Goal: Task Accomplishment & Management: Use online tool/utility

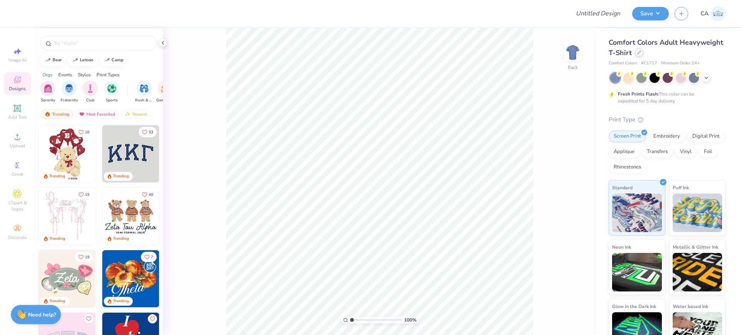
click at [644, 56] on div at bounding box center [639, 52] width 8 height 8
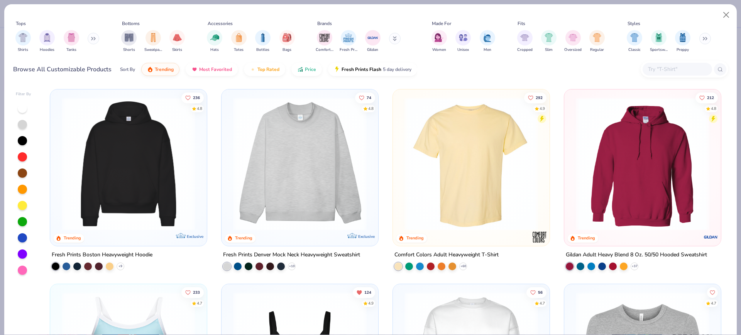
click at [312, 169] on img at bounding box center [299, 164] width 141 height 134
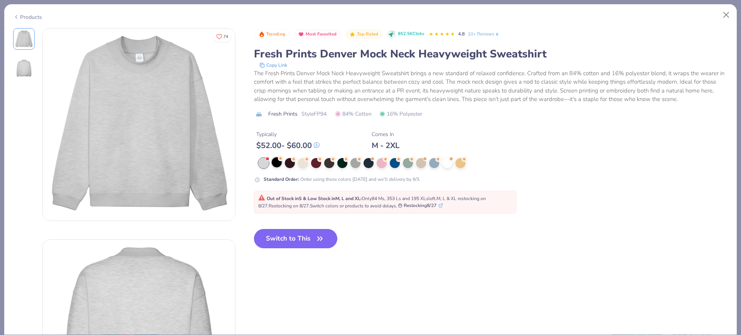
click at [279, 162] on div at bounding box center [277, 162] width 10 height 10
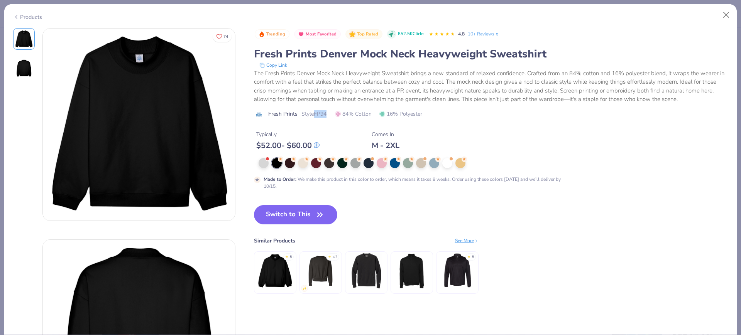
drag, startPoint x: 315, startPoint y: 115, endPoint x: 326, endPoint y: 115, distance: 11.6
click at [326, 115] on span "Style FP94" at bounding box center [313, 114] width 25 height 8
copy span "FP94"
drag, startPoint x: 264, startPoint y: 212, endPoint x: 142, endPoint y: 4, distance: 241.4
click at [264, 212] on button "Switch to This" at bounding box center [296, 214] width 84 height 19
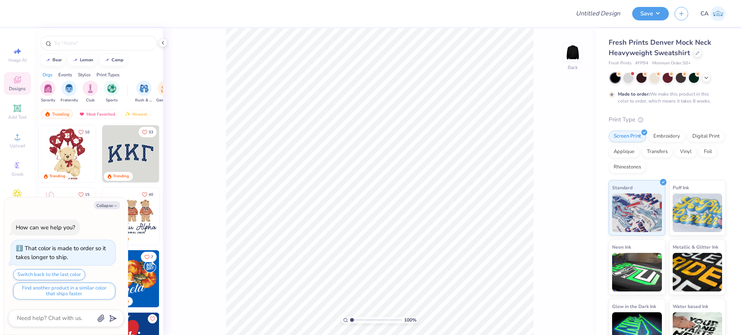
click at [205, 241] on div "100 % Back" at bounding box center [380, 181] width 434 height 307
click at [113, 205] on icon "button" at bounding box center [115, 206] width 5 height 5
type textarea "x"
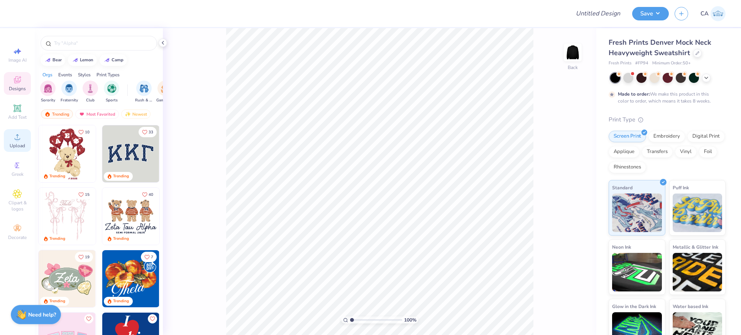
click at [22, 143] on span "Upload" at bounding box center [17, 146] width 15 height 6
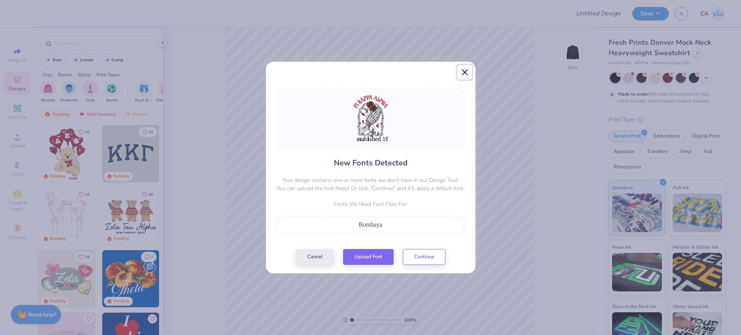
click at [465, 78] on button "Close" at bounding box center [464, 72] width 15 height 15
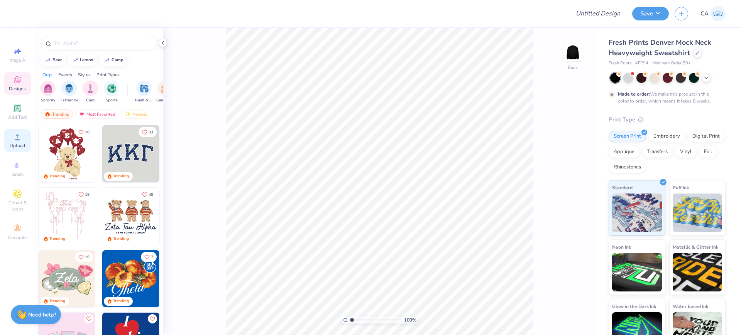
click at [17, 140] on circle at bounding box center [17, 139] width 4 height 4
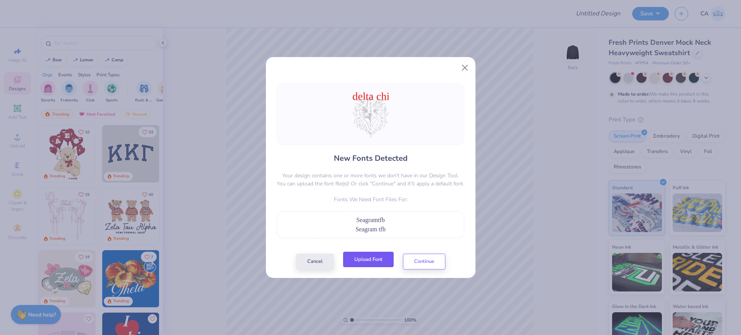
click at [362, 258] on button "Upload Font" at bounding box center [368, 260] width 51 height 16
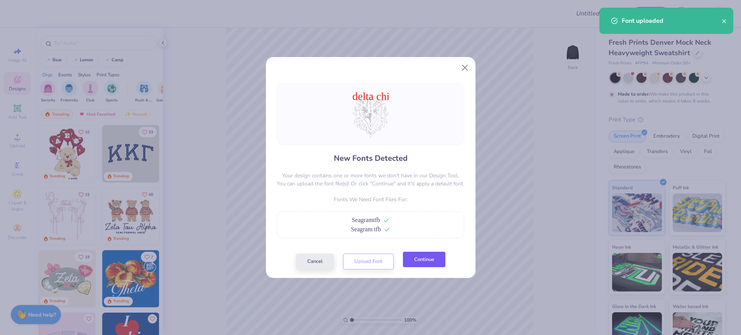
click at [411, 256] on button "Continue" at bounding box center [424, 260] width 42 height 16
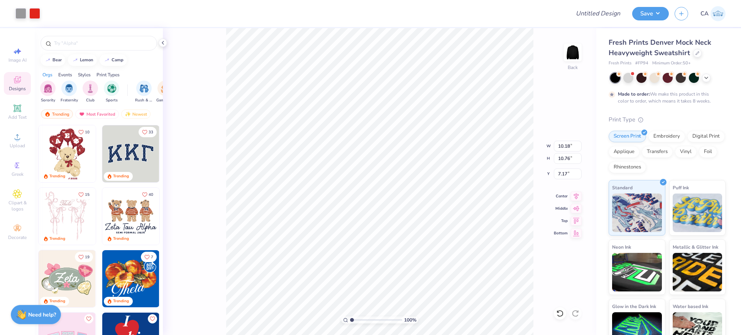
type input "10.18"
type input "10.76"
type input "7.17"
click at [577, 195] on icon at bounding box center [576, 195] width 11 height 9
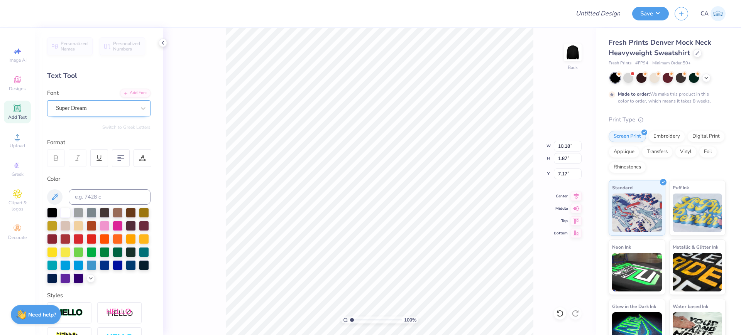
click at [90, 107] on div "Super Dream" at bounding box center [95, 108] width 81 height 12
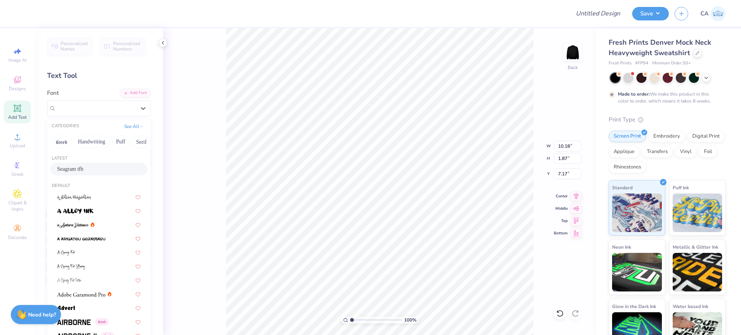
click at [81, 168] on span "Seagram tfb" at bounding box center [70, 169] width 26 height 8
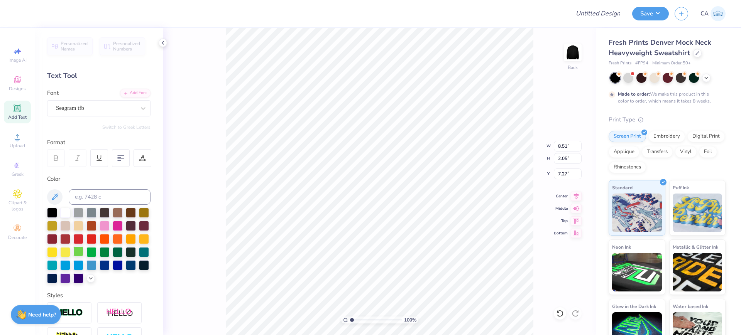
type input "8.51"
type input "2.05"
type input "7.27"
type input "8.37"
type input "10.29"
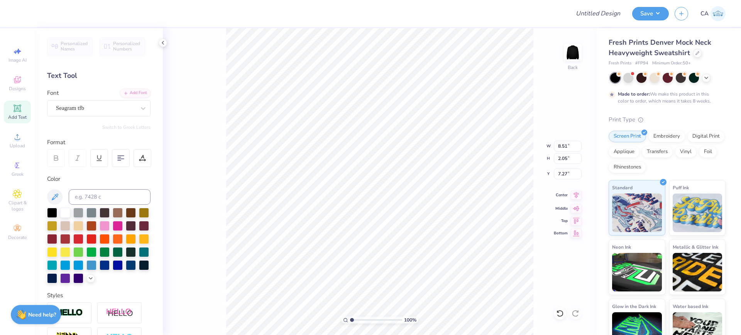
type input "7.64"
click at [574, 195] on icon at bounding box center [576, 195] width 11 height 9
type input "8.51"
type input "2.05"
type input "7.27"
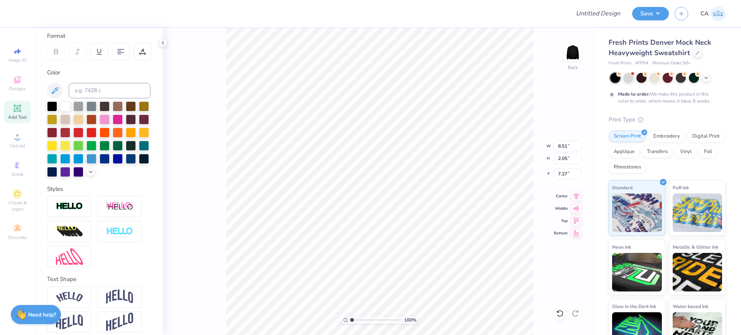
scroll to position [127, 0]
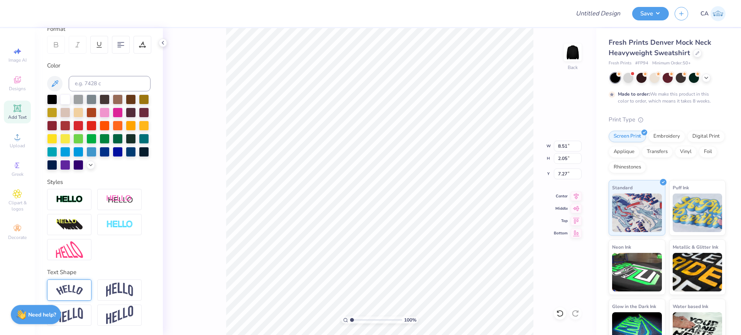
click at [73, 293] on img at bounding box center [69, 290] width 27 height 10
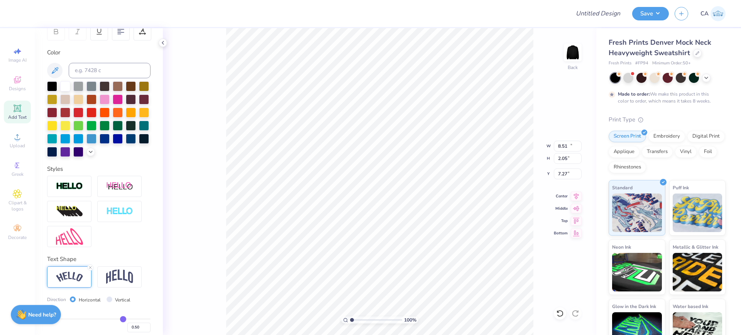
type input "10.51"
type input "2.91"
type input "5.35"
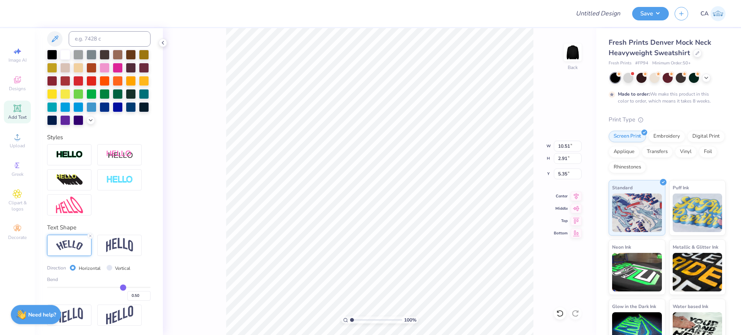
scroll to position [171, 0]
drag, startPoint x: 129, startPoint y: 296, endPoint x: 137, endPoint y: 297, distance: 7.8
click at [137, 297] on input "0.50" at bounding box center [138, 296] width 23 height 10
type input "0.60"
type input "0.6"
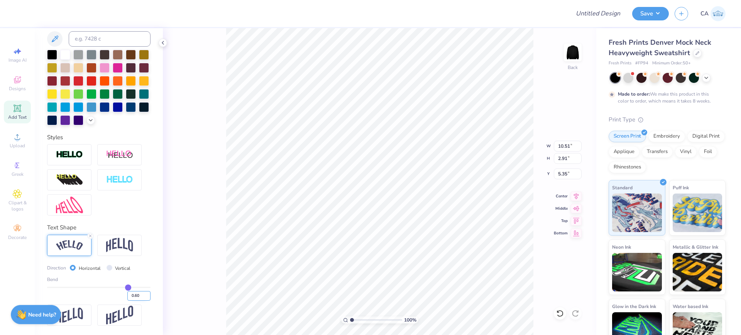
type input "10.84"
type input "3.40"
type input "5.11"
type input "12.52"
type input "5.41"
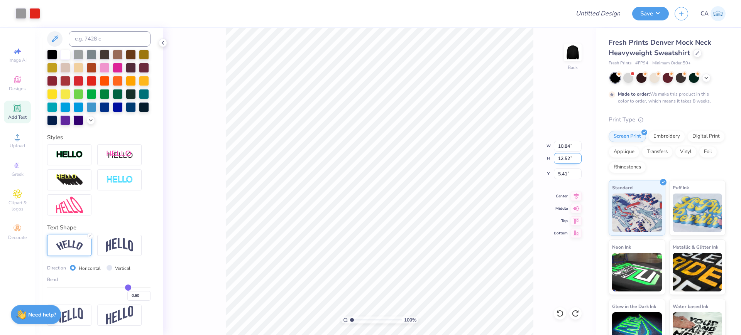
click at [560, 162] on input "12.52" at bounding box center [568, 158] width 28 height 11
type input "13"
type input "11.26"
type input "13.00"
click at [567, 176] on input "5.17" at bounding box center [568, 174] width 28 height 11
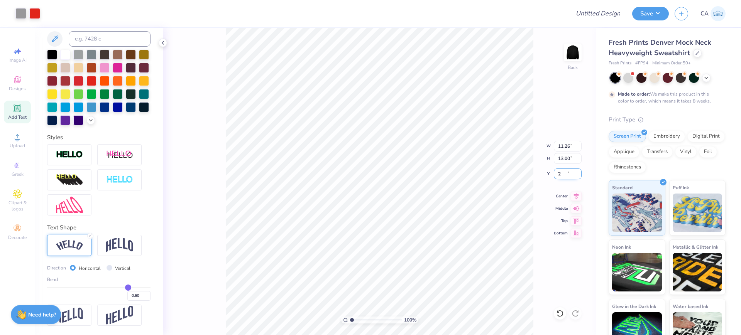
type input "2.00"
click at [594, 11] on input "Design Title" at bounding box center [589, 13] width 76 height 15
paste input "FPS239436"
type input "FPS239436"
click at [649, 17] on button "Save" at bounding box center [650, 13] width 37 height 14
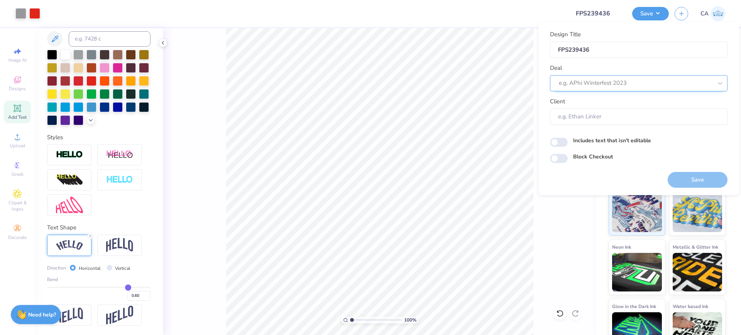
click at [624, 86] on div at bounding box center [636, 83] width 154 height 10
click at [619, 106] on div "Design Tool Gallery" at bounding box center [638, 104] width 171 height 13
type input "design tool gall"
type input "Design Tool Gallery User"
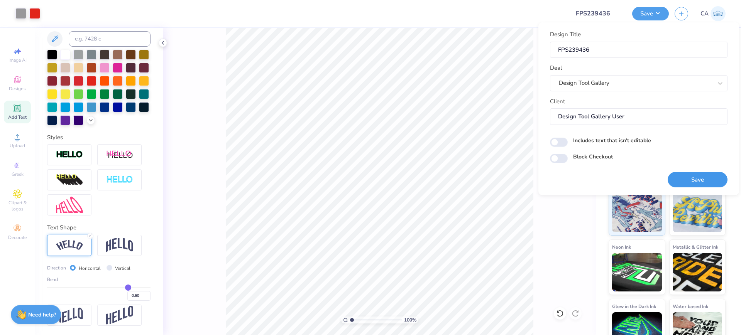
click at [697, 185] on button "Save" at bounding box center [698, 180] width 60 height 16
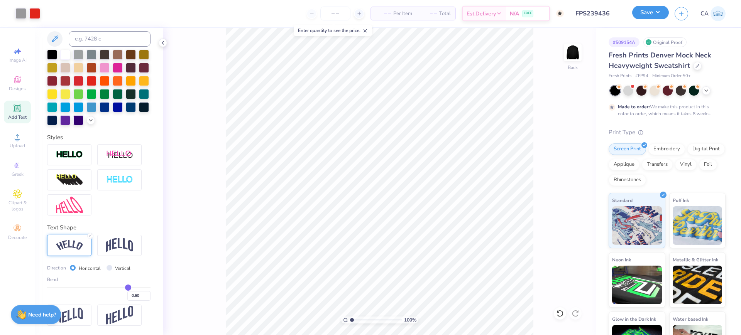
click at [639, 15] on button "Save" at bounding box center [650, 13] width 37 height 14
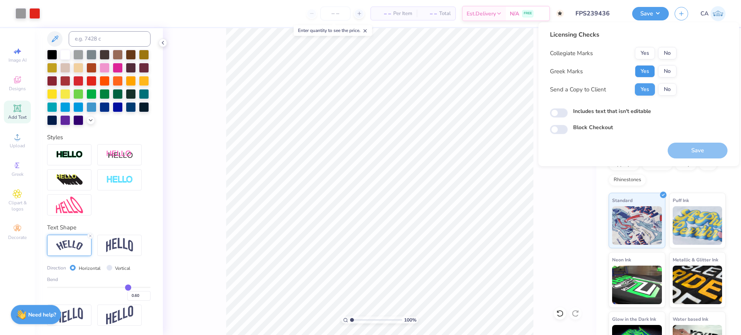
click at [642, 68] on button "Yes" at bounding box center [645, 71] width 20 height 12
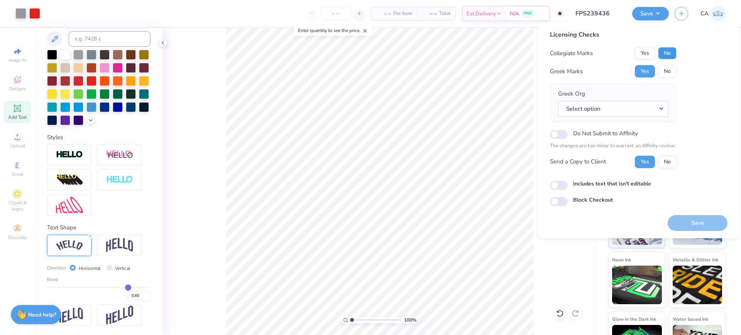
click at [663, 53] on button "No" at bounding box center [667, 53] width 19 height 12
click at [658, 105] on button "Select option" at bounding box center [613, 109] width 110 height 16
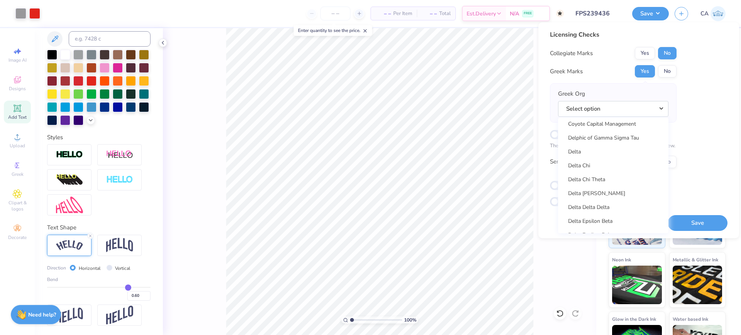
scroll to position [1619, 0]
click at [603, 211] on link "Delta Chi" at bounding box center [613, 217] width 104 height 13
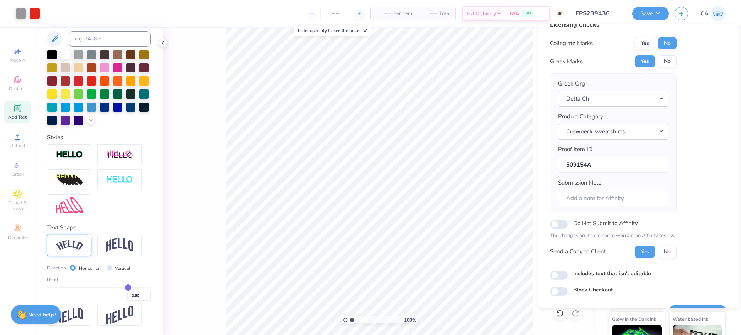
scroll to position [31, 0]
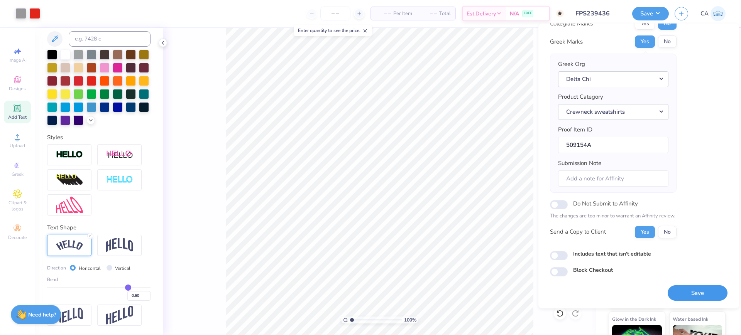
click at [683, 294] on button "Save" at bounding box center [698, 294] width 60 height 16
